Goal: Navigation & Orientation: Find specific page/section

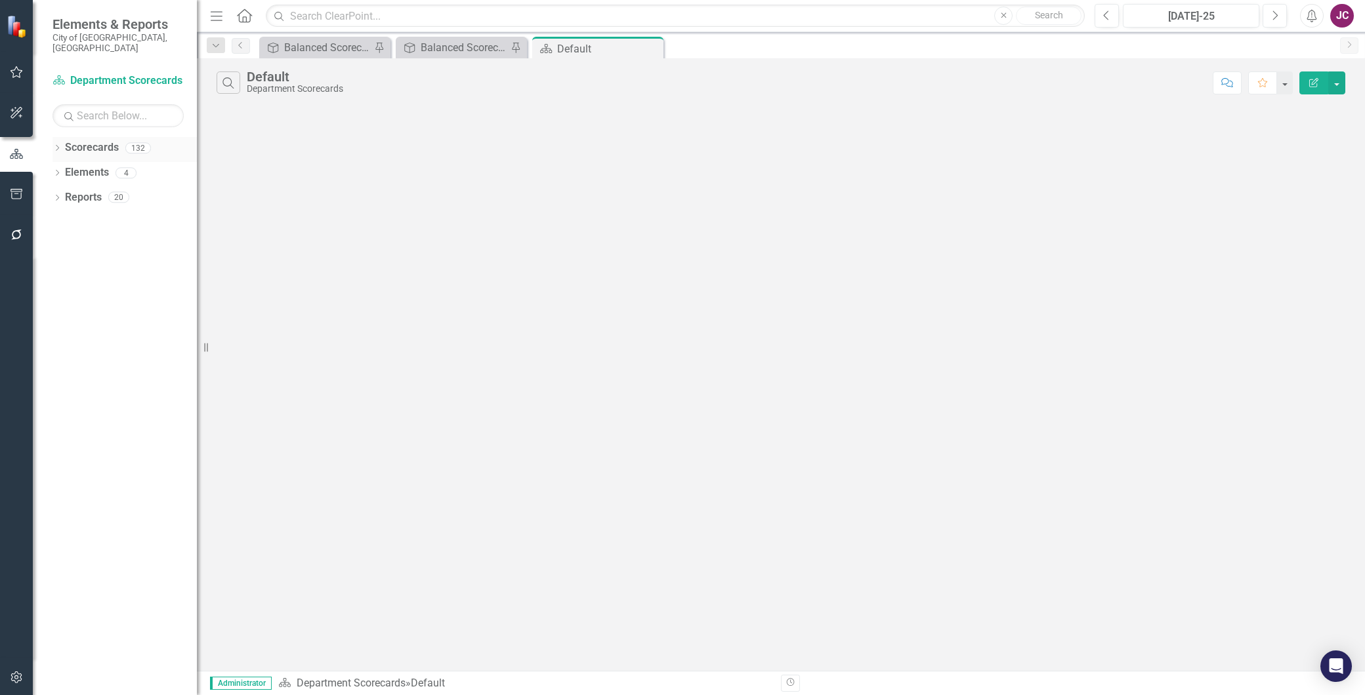
click at [55, 146] on icon "Dropdown" at bounding box center [56, 149] width 9 height 7
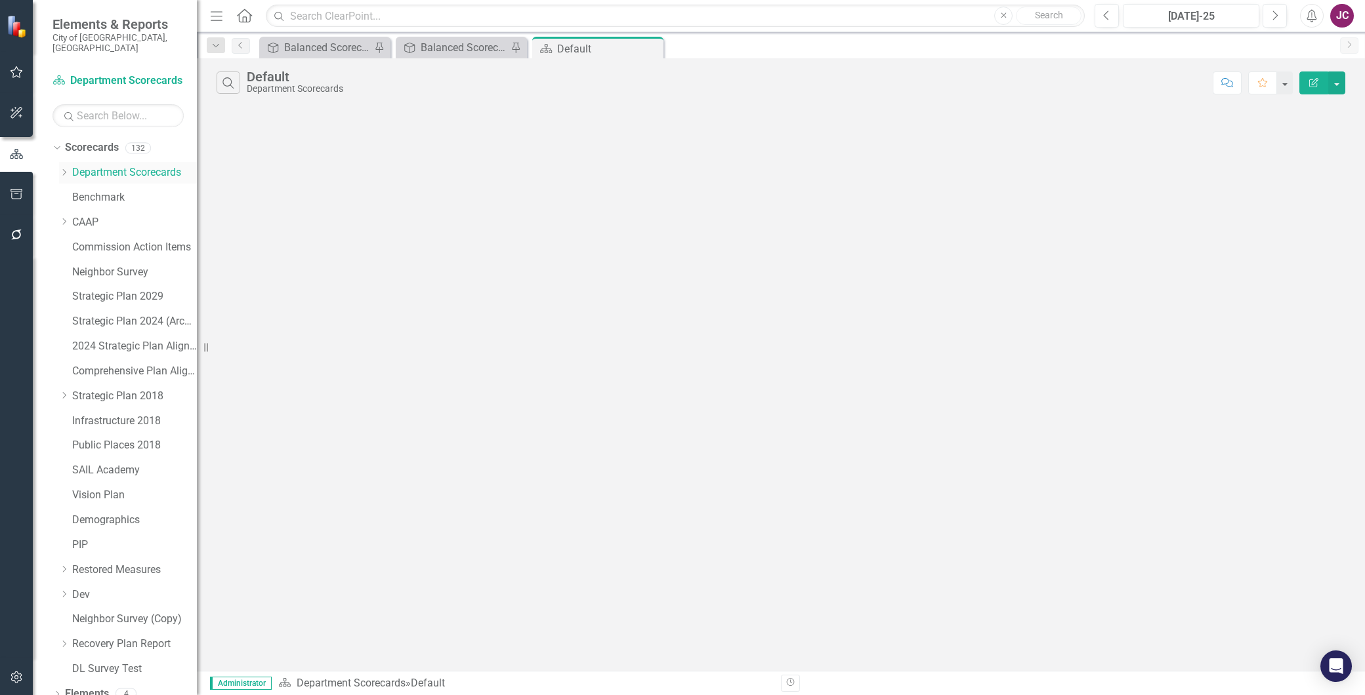
click at [64, 169] on icon "Dropdown" at bounding box center [64, 173] width 10 height 8
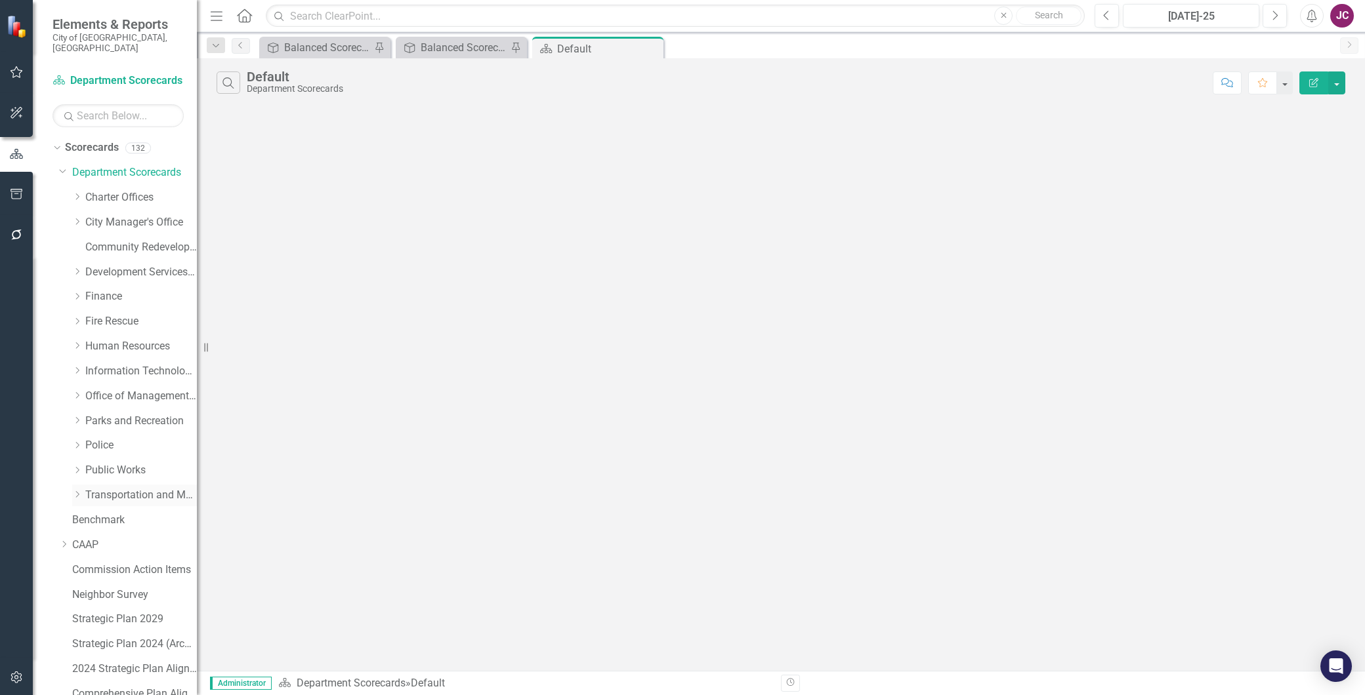
click at [118, 485] on div "Dropdown Transportation and Mobility" at bounding box center [134, 496] width 125 height 22
click at [130, 488] on link "Transportation and Mobility" at bounding box center [141, 495] width 112 height 15
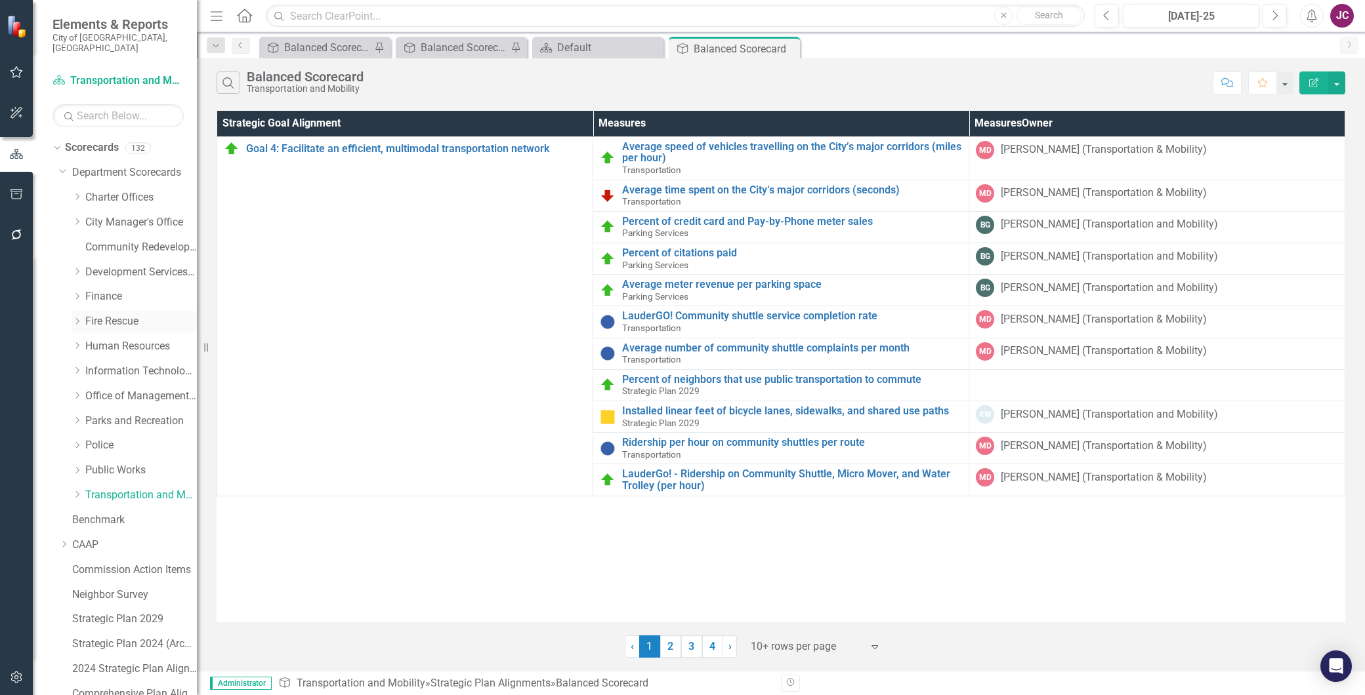
click at [93, 314] on link "Fire Rescue" at bounding box center [141, 321] width 112 height 15
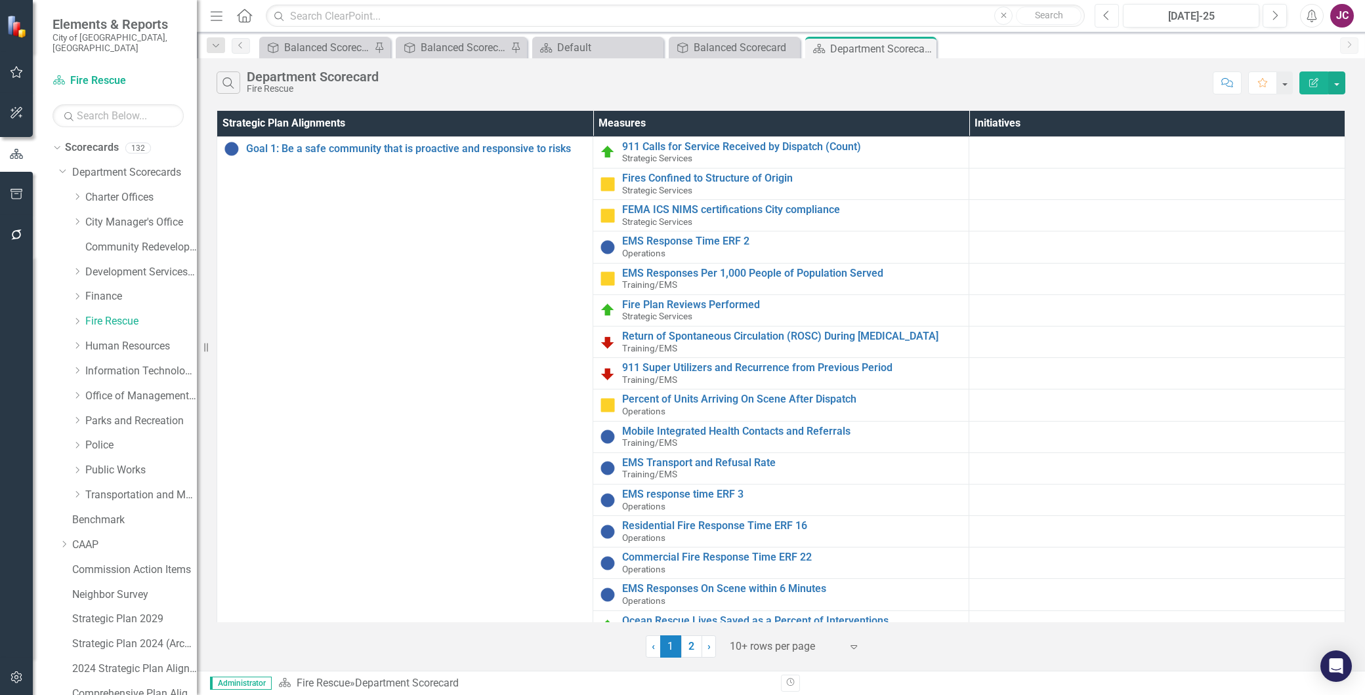
click at [1104, 20] on icon "Previous" at bounding box center [1106, 16] width 7 height 12
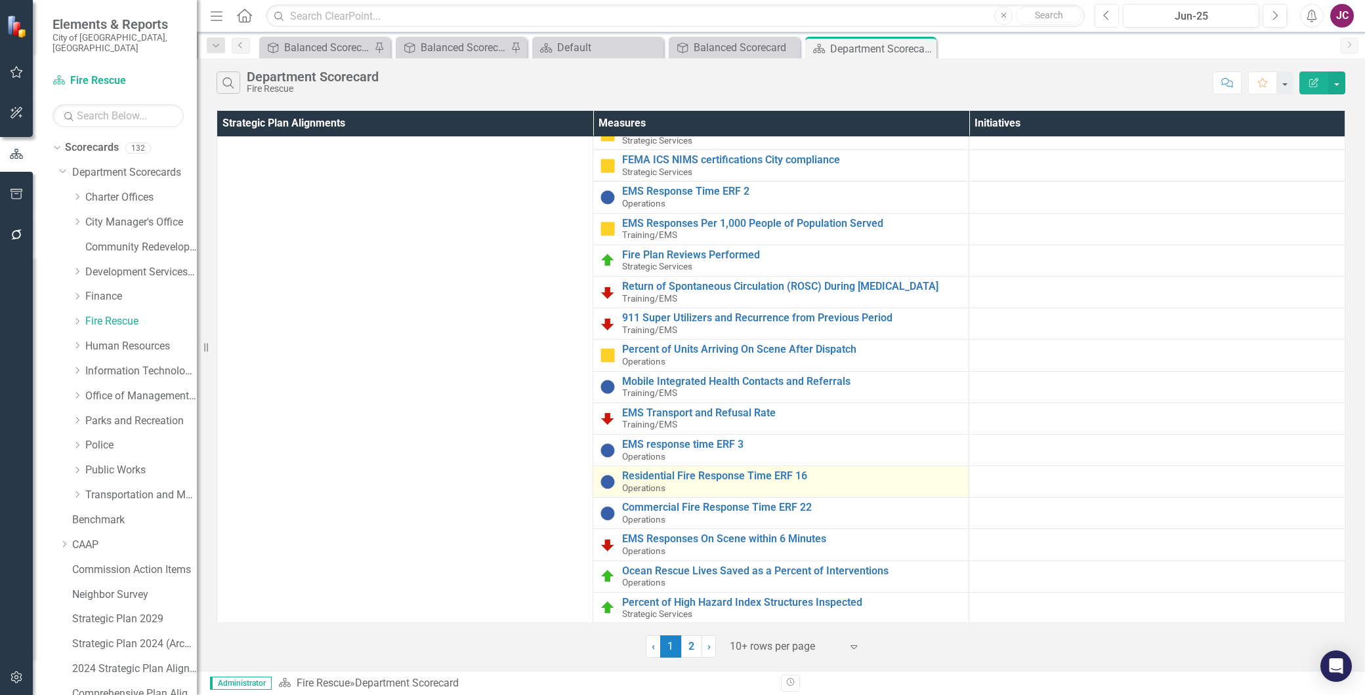
scroll to position [116, 0]
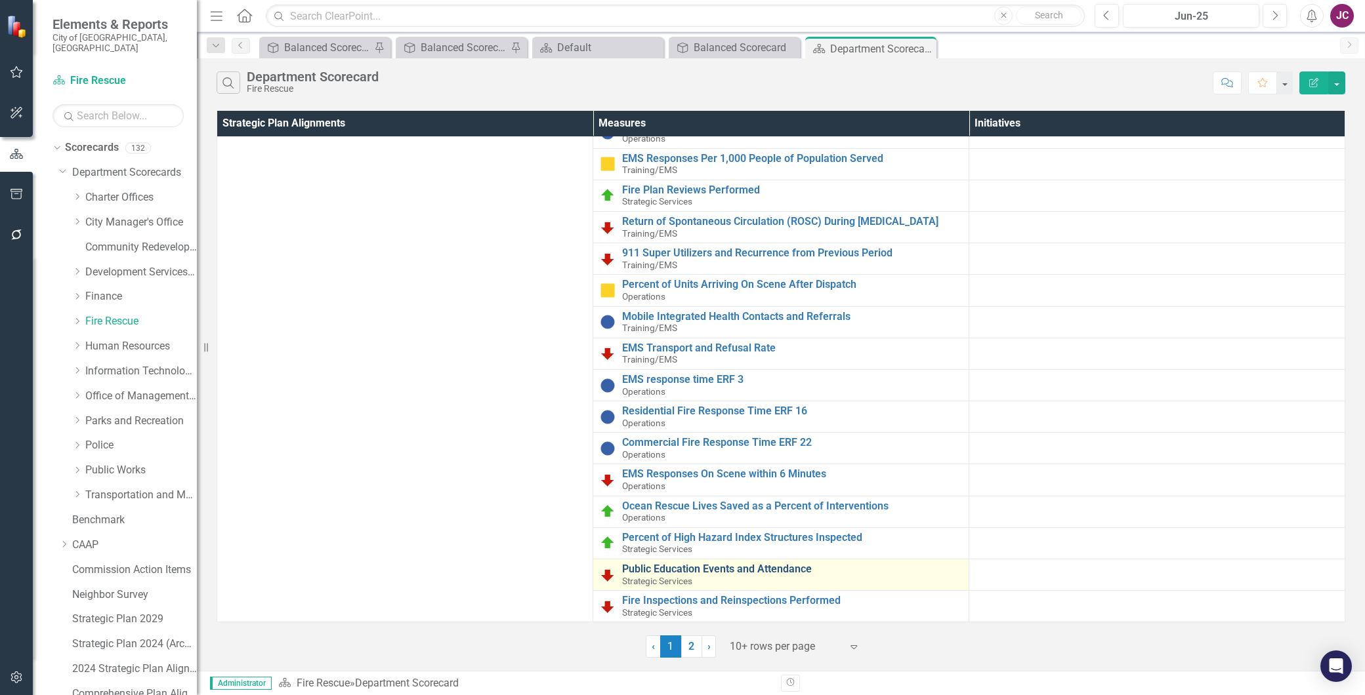
click at [773, 570] on link "Public Education Events and Attendance" at bounding box center [792, 570] width 340 height 12
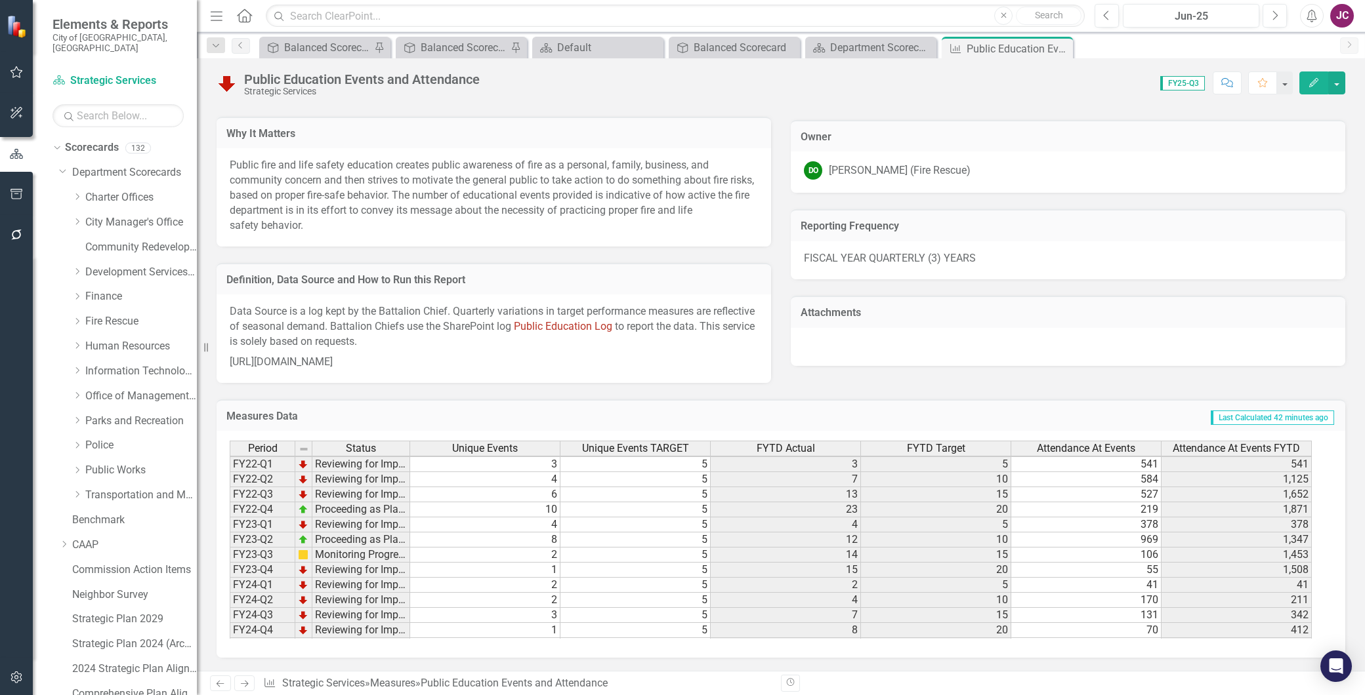
scroll to position [61, 0]
